Goal: Information Seeking & Learning: Find specific fact

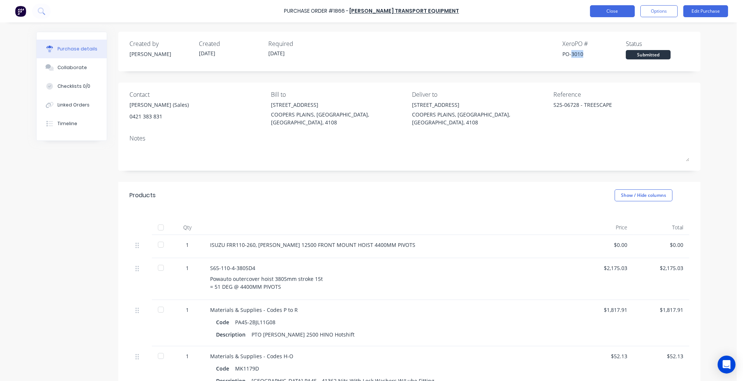
click at [607, 10] on button "Close" at bounding box center [612, 11] width 45 height 12
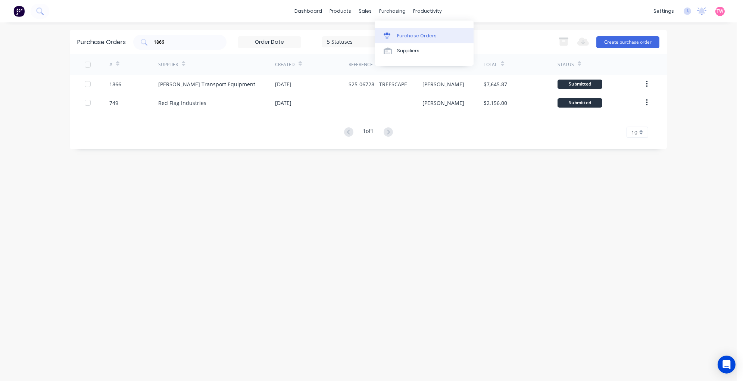
click at [407, 30] on link "Purchase Orders" at bounding box center [424, 35] width 99 height 15
drag, startPoint x: 169, startPoint y: 42, endPoint x: 132, endPoint y: 42, distance: 37.0
click at [132, 42] on div "Purchase Orders 1866 5 Statuses 5 Statuses Export to Excel (XLSX) Create purcha…" at bounding box center [368, 42] width 597 height 24
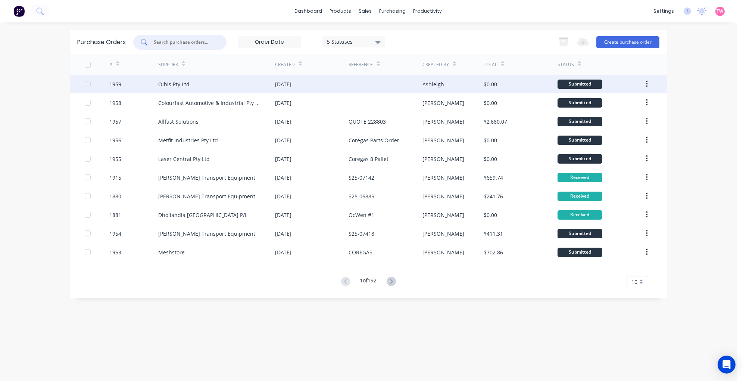
click at [180, 84] on div "Olbis Pty Ltd" at bounding box center [173, 84] width 31 height 8
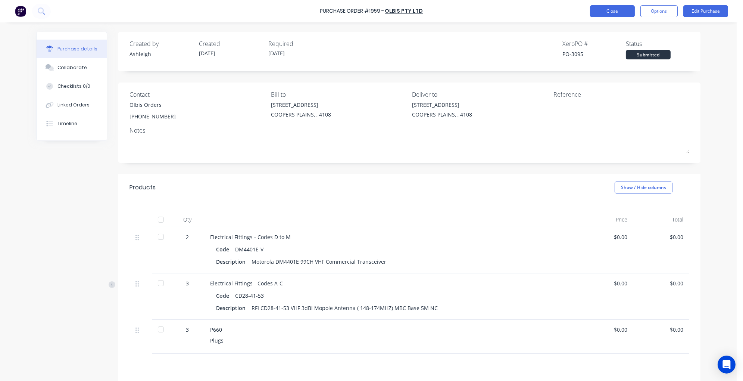
click at [607, 13] on button "Close" at bounding box center [612, 11] width 45 height 12
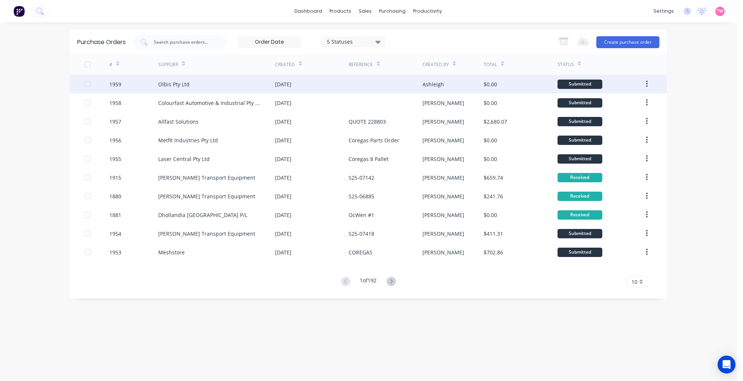
click at [217, 84] on div "Olbis Pty Ltd" at bounding box center [216, 84] width 117 height 19
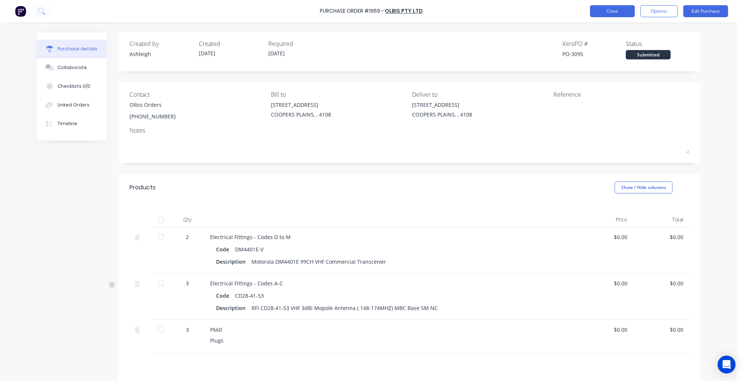
click at [611, 12] on button "Close" at bounding box center [612, 11] width 45 height 12
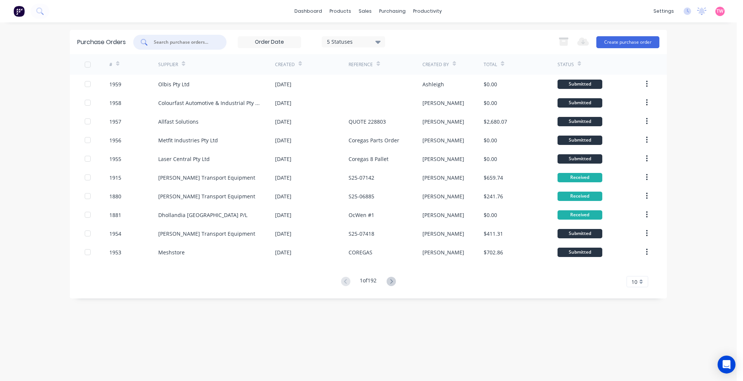
click at [205, 44] on input "text" at bounding box center [184, 41] width 62 height 7
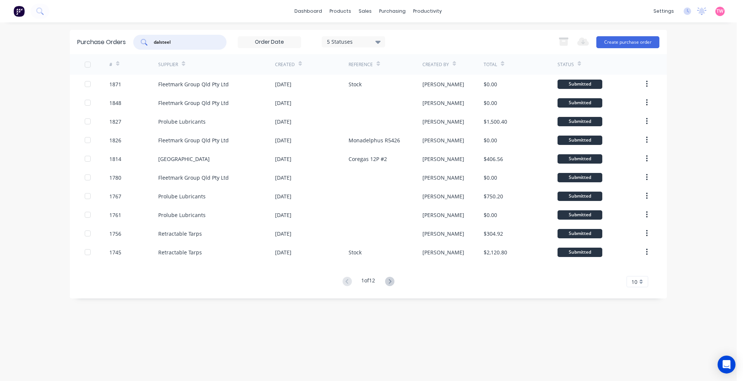
type input "dalsteel"
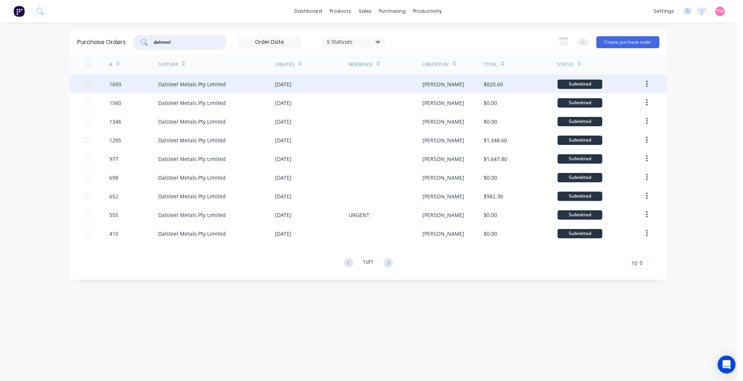
click at [210, 83] on div "Dalsteel Metals Pty Limited" at bounding box center [192, 84] width 68 height 8
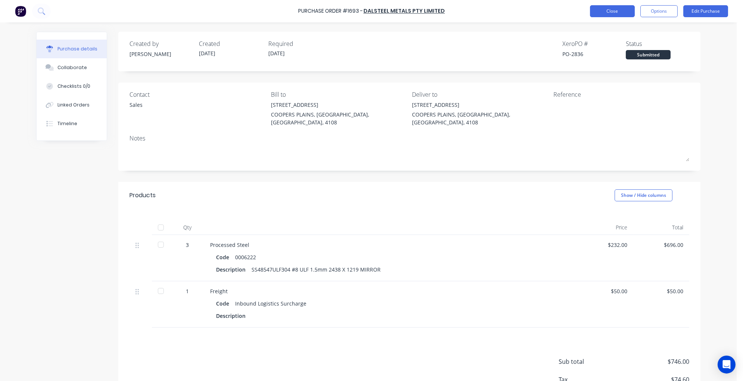
click at [615, 12] on button "Close" at bounding box center [612, 11] width 45 height 12
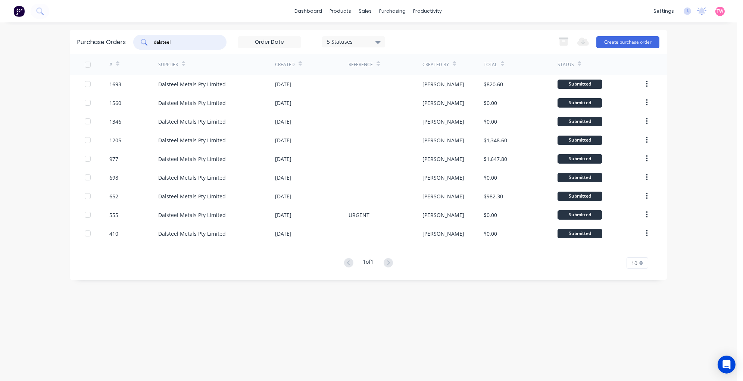
drag, startPoint x: 187, startPoint y: 41, endPoint x: 121, endPoint y: 44, distance: 66.1
click at [125, 44] on div "Purchase Orders dalsteel 5 Statuses 5 Statuses Export to Excel (XLSX) Create pu…" at bounding box center [368, 42] width 597 height 24
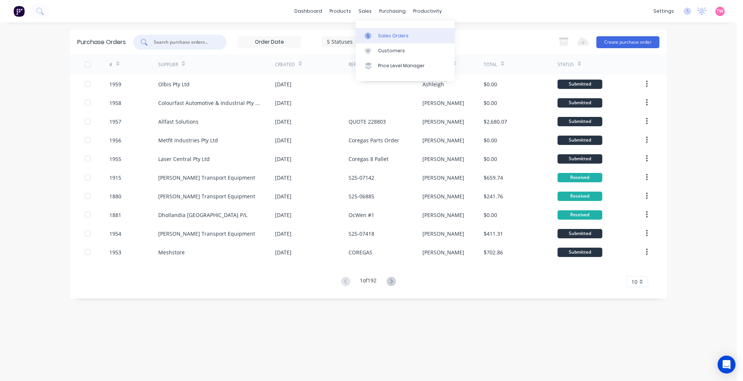
click at [383, 36] on div "Sales Orders" at bounding box center [393, 35] width 31 height 7
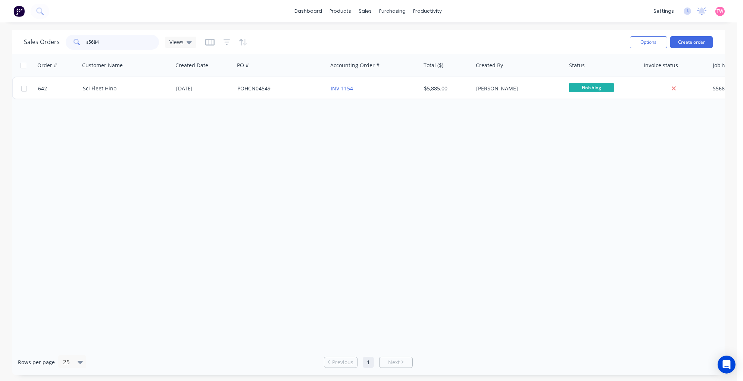
drag, startPoint x: 131, startPoint y: 40, endPoint x: 71, endPoint y: 40, distance: 59.7
click at [71, 40] on div "s5684" at bounding box center [112, 42] width 93 height 15
click at [88, 40] on input "b85973" at bounding box center [123, 42] width 73 height 15
click at [95, 41] on input "b85973" at bounding box center [123, 42] width 73 height 15
type input "b89573"
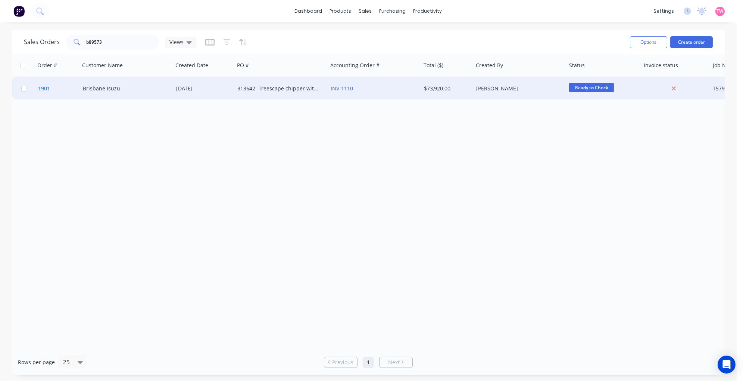
click at [75, 88] on link "1901" at bounding box center [60, 88] width 45 height 22
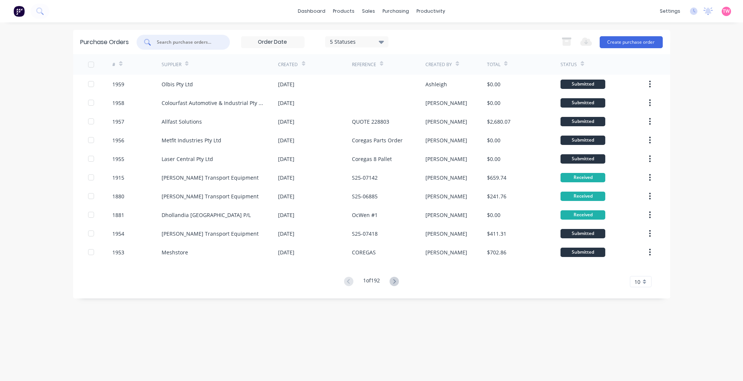
click at [188, 41] on input "text" at bounding box center [187, 41] width 62 height 7
type input "1919"
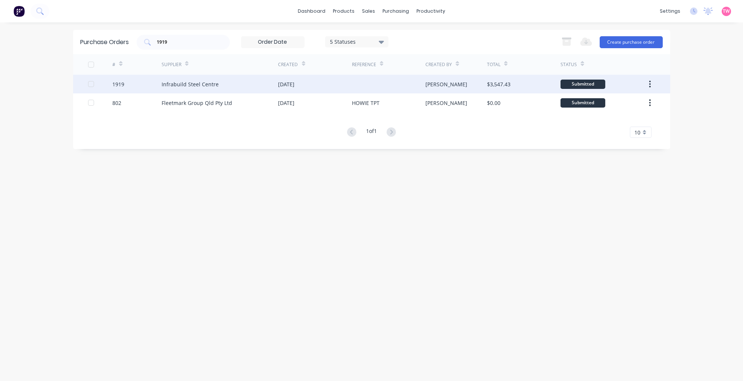
click at [121, 83] on div "1919" at bounding box center [118, 84] width 12 height 8
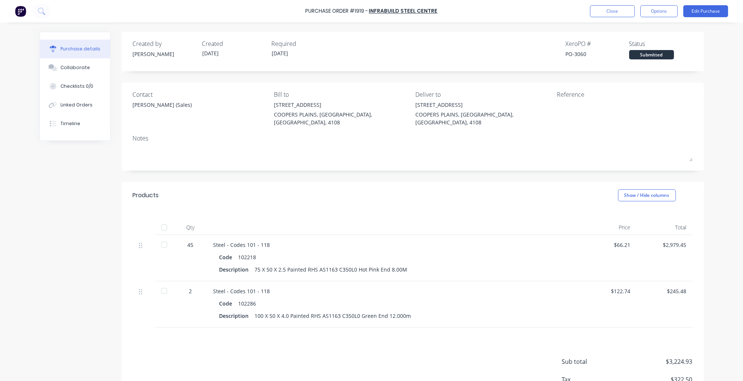
click at [161, 220] on div at bounding box center [164, 227] width 15 height 15
click at [576, 53] on div "PO-3060" at bounding box center [597, 54] width 63 height 8
copy div "3060"
